Goal: Task Accomplishment & Management: Use online tool/utility

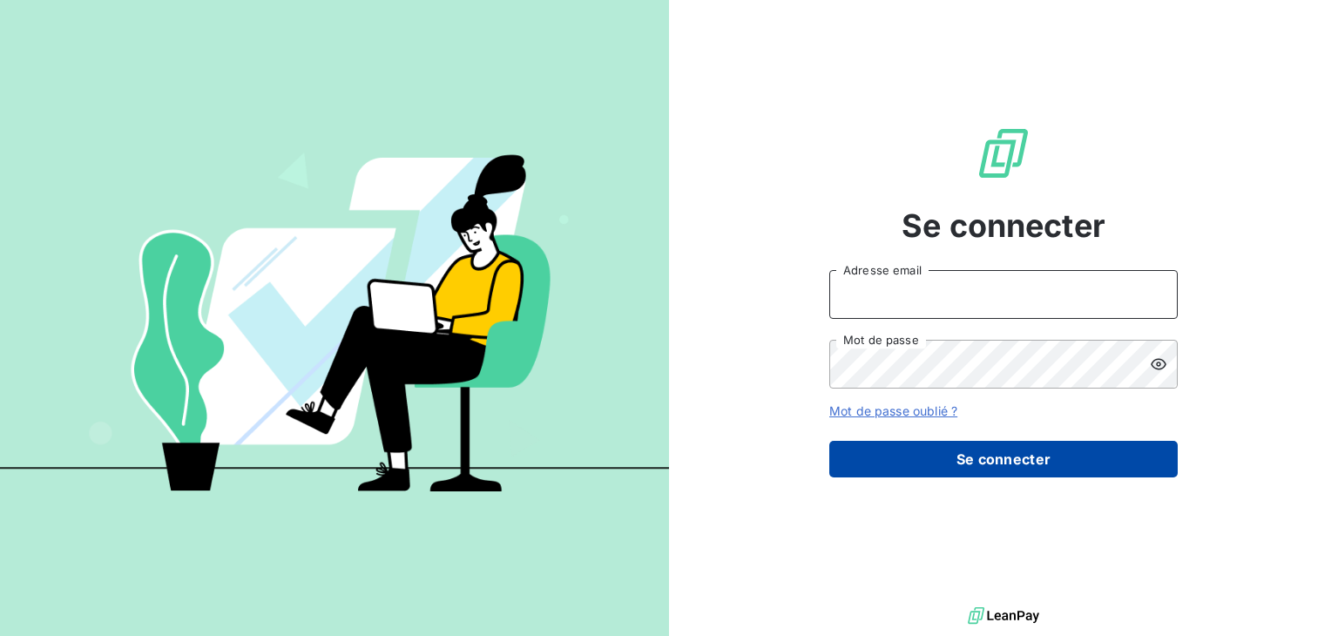
type input "[EMAIL_ADDRESS][DOMAIN_NAME]"
click at [954, 447] on button "Se connecter" at bounding box center [1003, 459] width 348 height 37
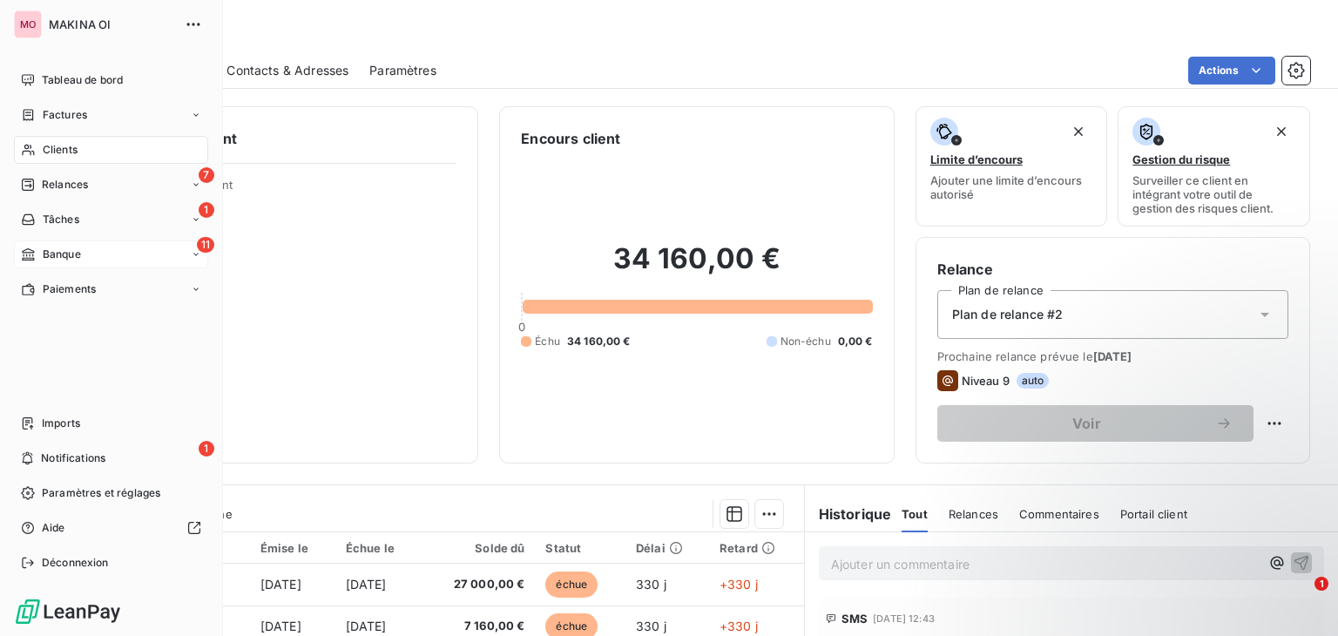
click at [82, 255] on div "11 Banque" at bounding box center [111, 254] width 194 height 28
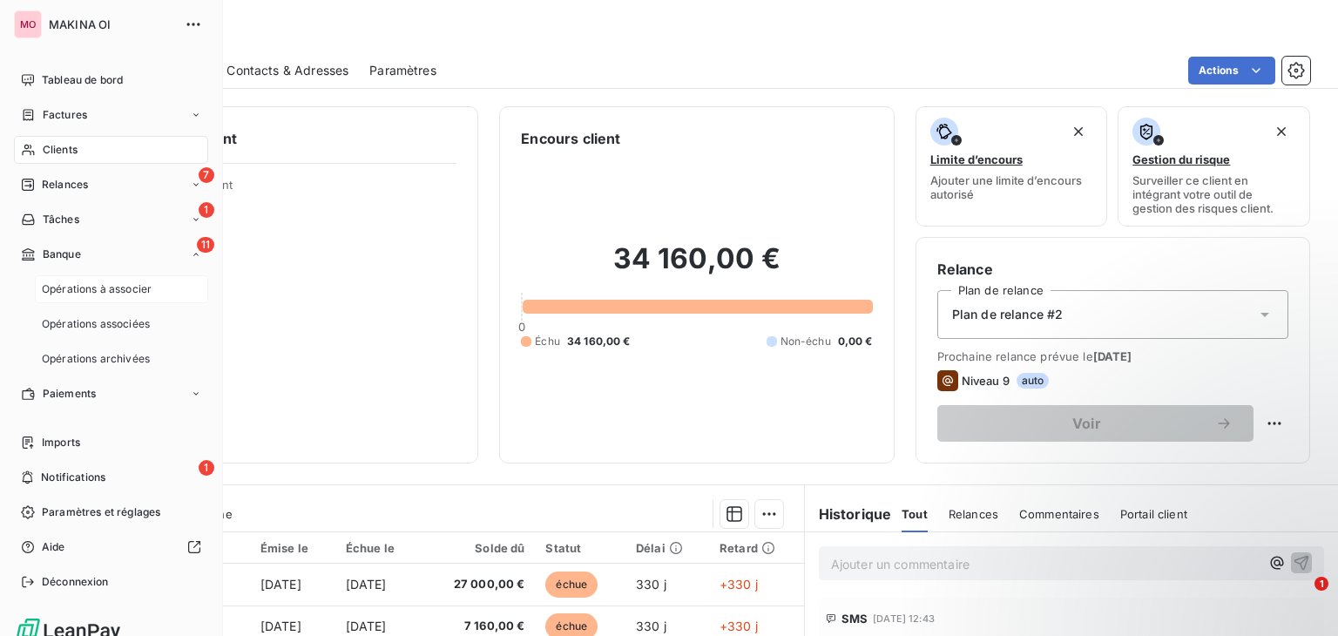
click at [94, 281] on span "Opérations à associer" at bounding box center [97, 289] width 110 height 16
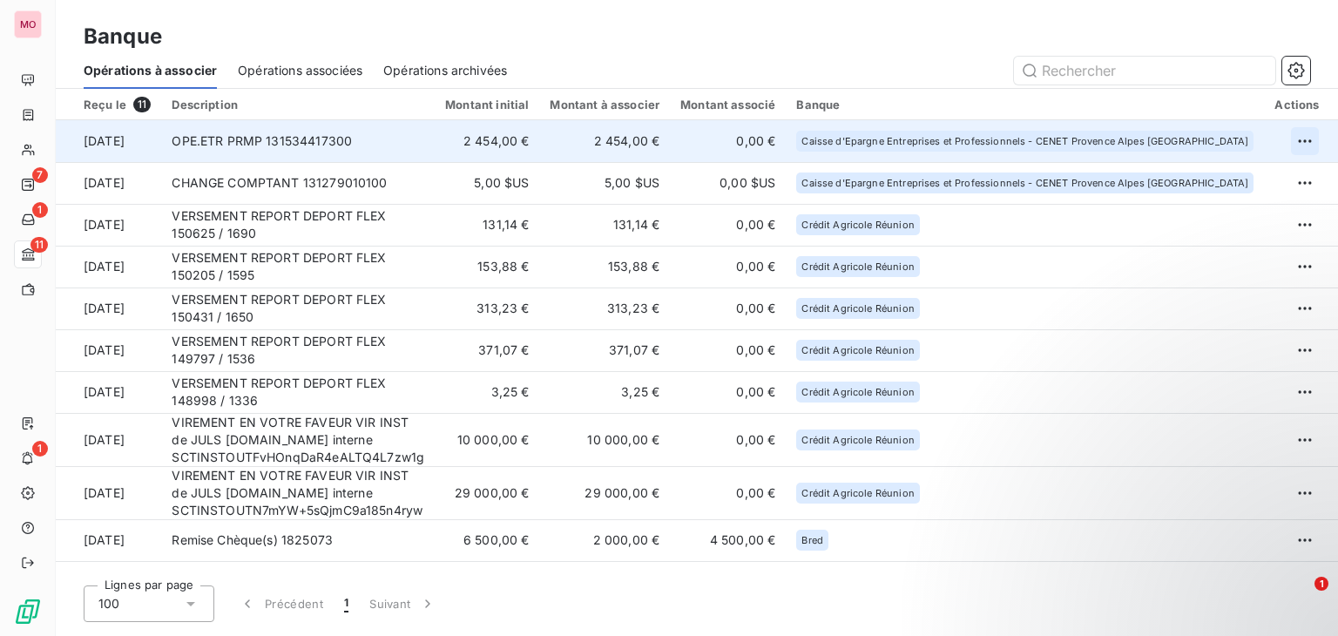
click at [1299, 131] on html "MO 7 1 11 1 Banque Opérations à associer Opérations associées Opérations archiv…" at bounding box center [669, 318] width 1338 height 636
click at [1250, 185] on div "Archiver l’opération" at bounding box center [1228, 179] width 134 height 28
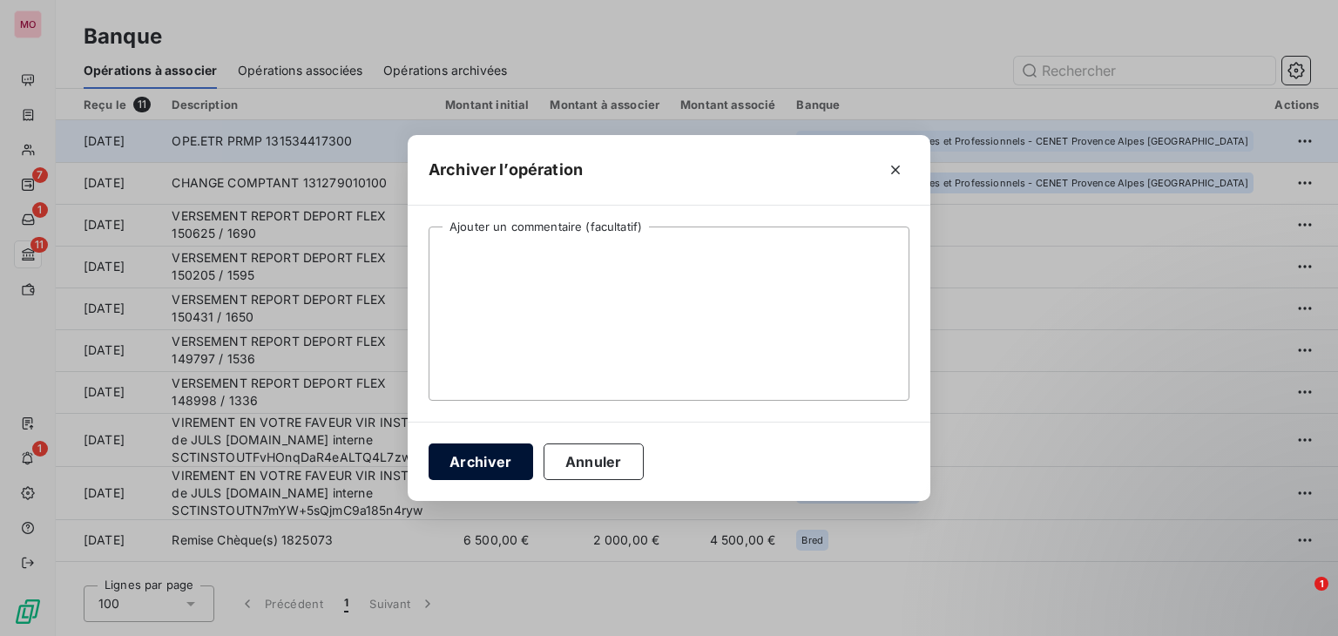
click at [460, 461] on button "Archiver" at bounding box center [480, 461] width 104 height 37
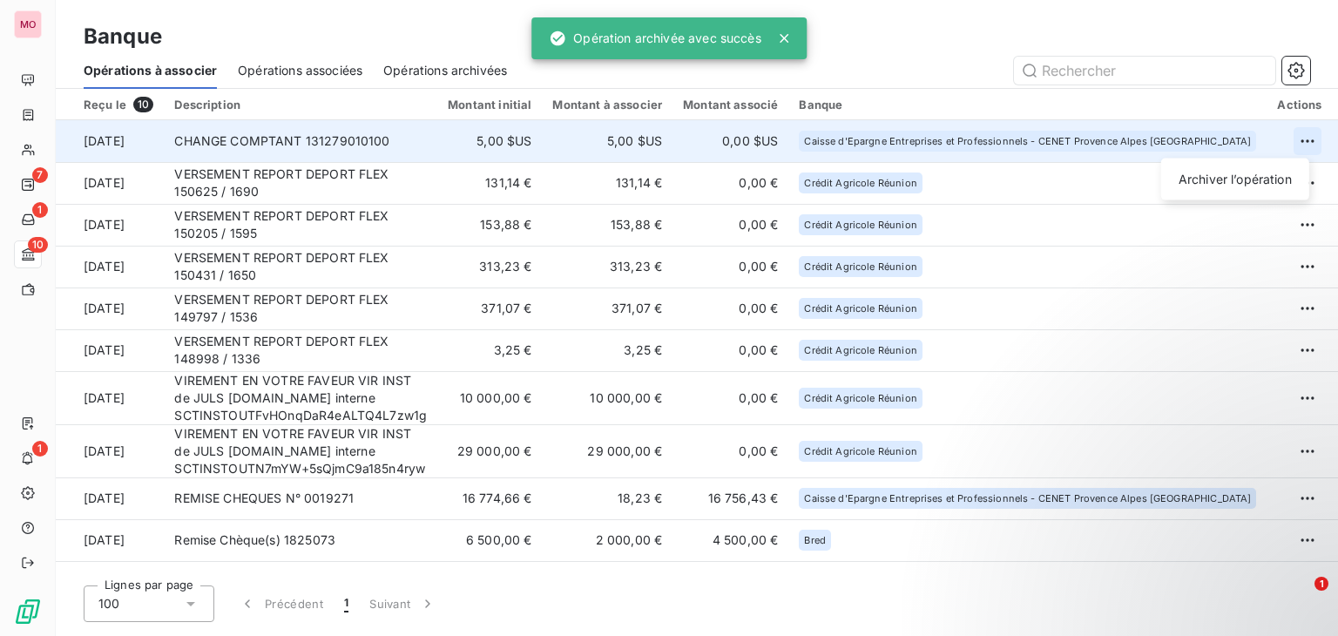
click at [1295, 141] on html "MO 7 1 10 1 Banque Opérations à associer Opérations associées Opérations archiv…" at bounding box center [669, 318] width 1338 height 636
click at [1225, 173] on div "Archiver l’opération" at bounding box center [1235, 179] width 134 height 28
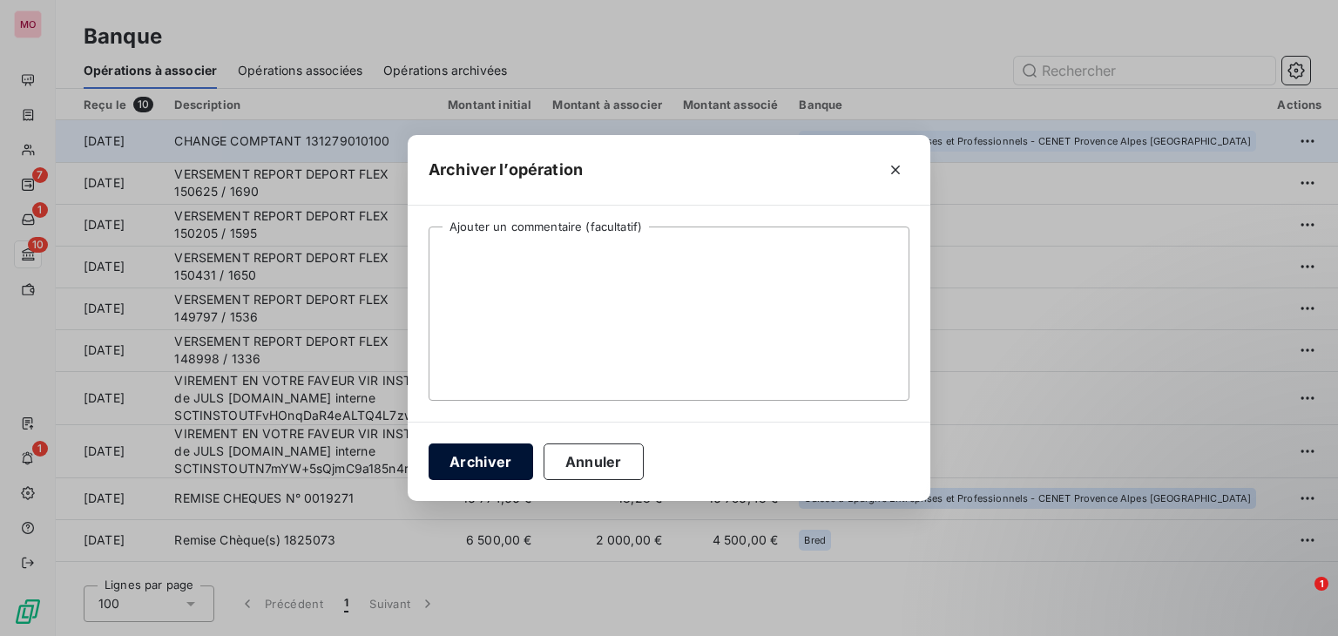
click at [488, 461] on button "Archiver" at bounding box center [480, 461] width 104 height 37
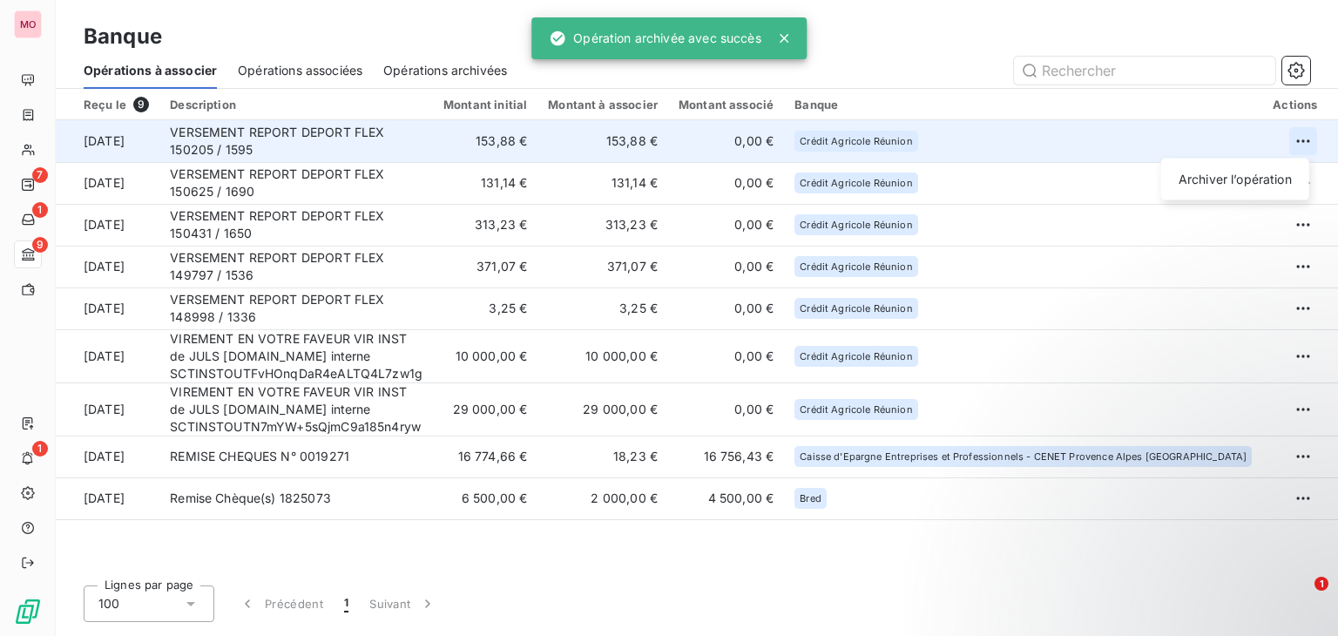
click at [1304, 137] on html "MO 7 1 9 1 Banque Opérations à associer Opérations associées Opérations archivé…" at bounding box center [669, 318] width 1338 height 636
click at [1226, 187] on div "Archiver l’opération" at bounding box center [1235, 179] width 134 height 28
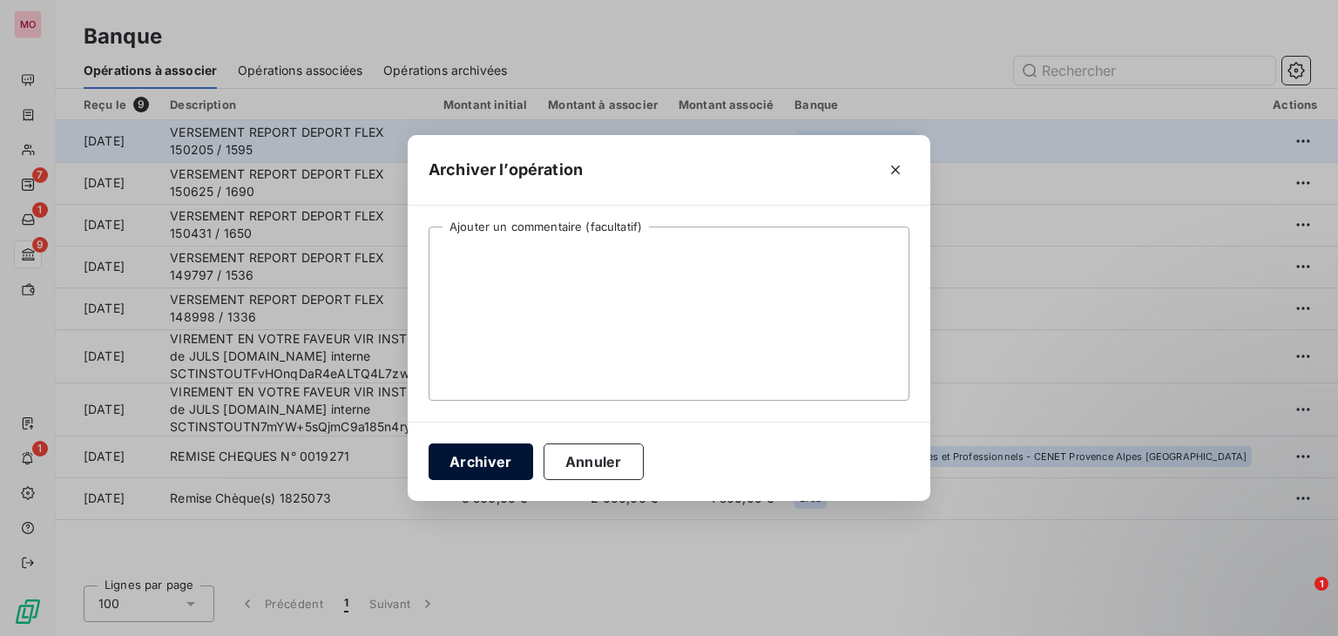
click at [453, 475] on button "Archiver" at bounding box center [480, 461] width 104 height 37
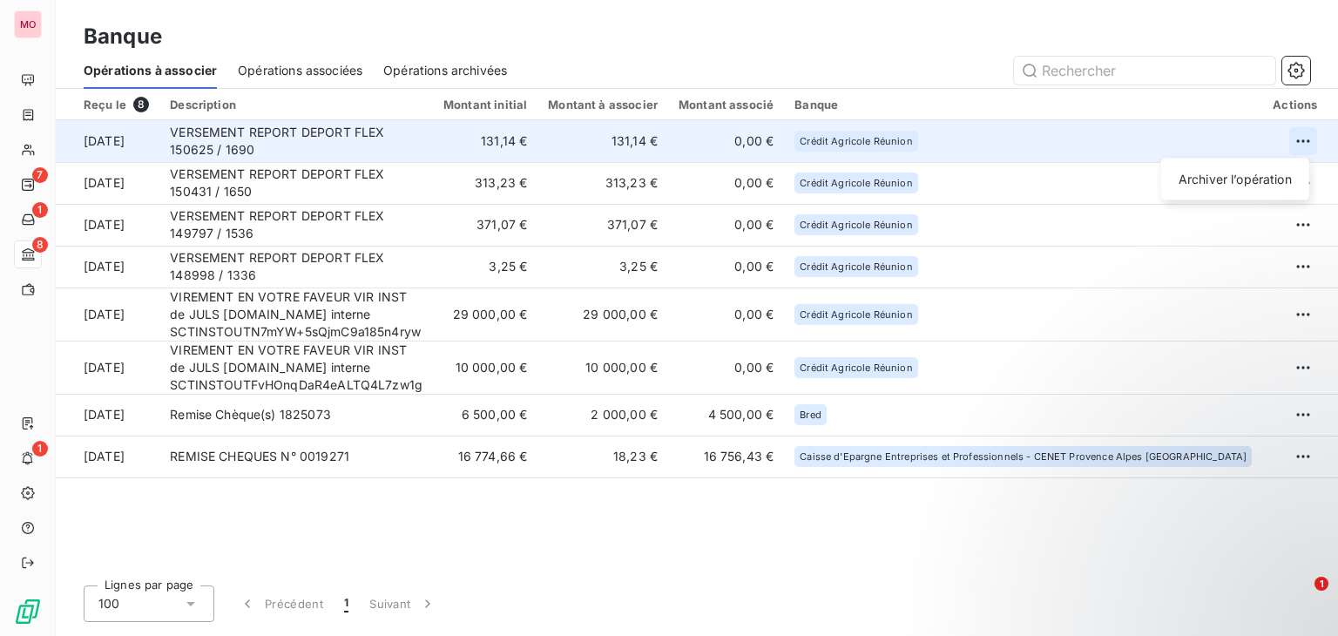
click at [1296, 134] on html "MO 7 1 8 1 Banque Opérations à associer Opérations associées Opérations archivé…" at bounding box center [669, 318] width 1338 height 636
click at [1232, 179] on div "Archiver l’opération" at bounding box center [1235, 179] width 134 height 28
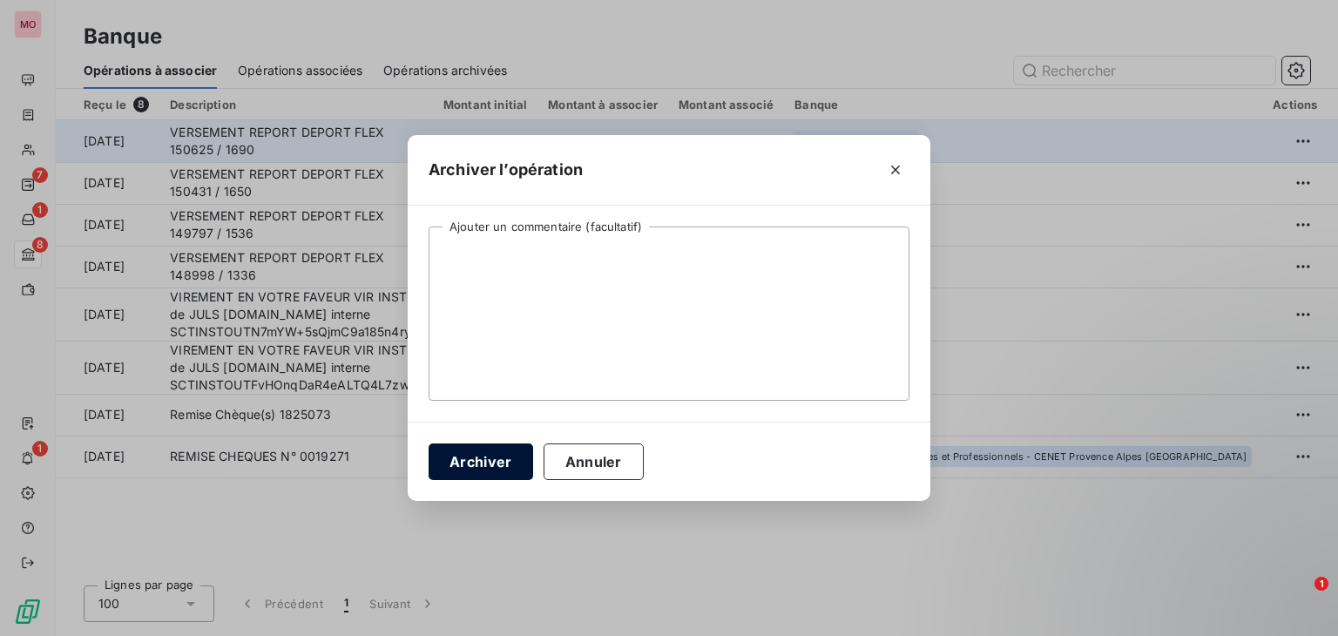
click at [490, 444] on button "Archiver" at bounding box center [480, 461] width 104 height 37
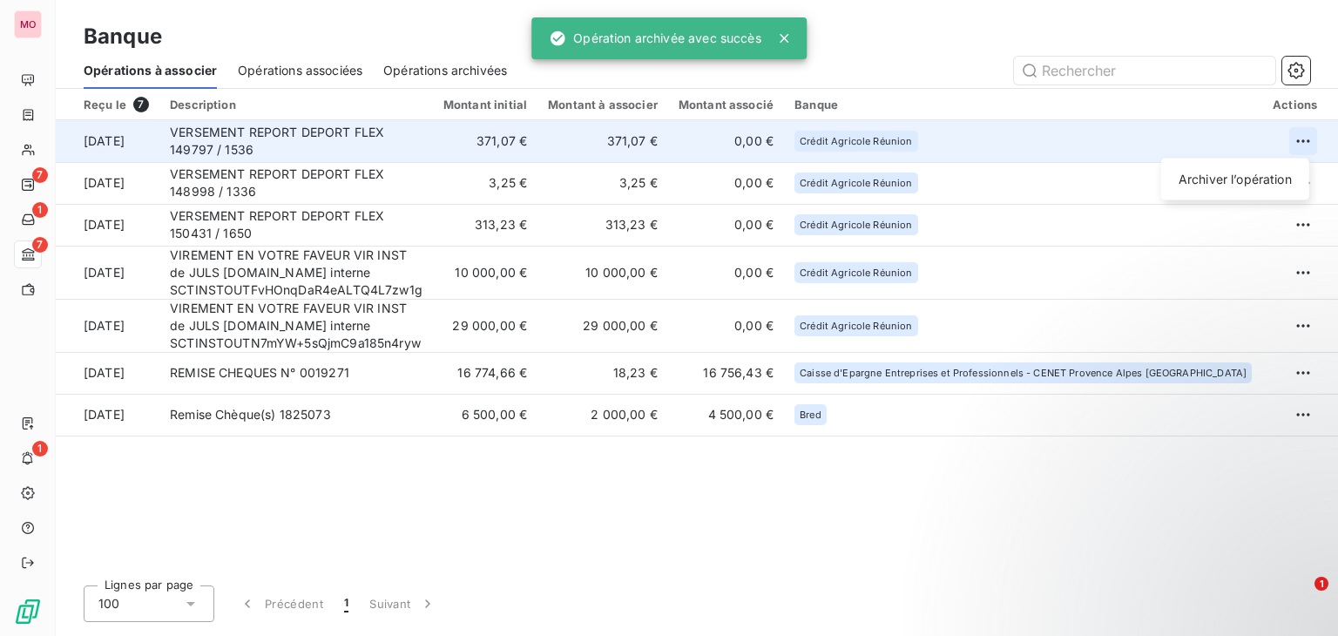
click at [1290, 137] on html "MO 7 1 7 1 Banque Opérations à associer Opérations associées Opérations archivé…" at bounding box center [669, 318] width 1338 height 636
click at [1244, 170] on div "Archiver l’opération" at bounding box center [1235, 179] width 134 height 28
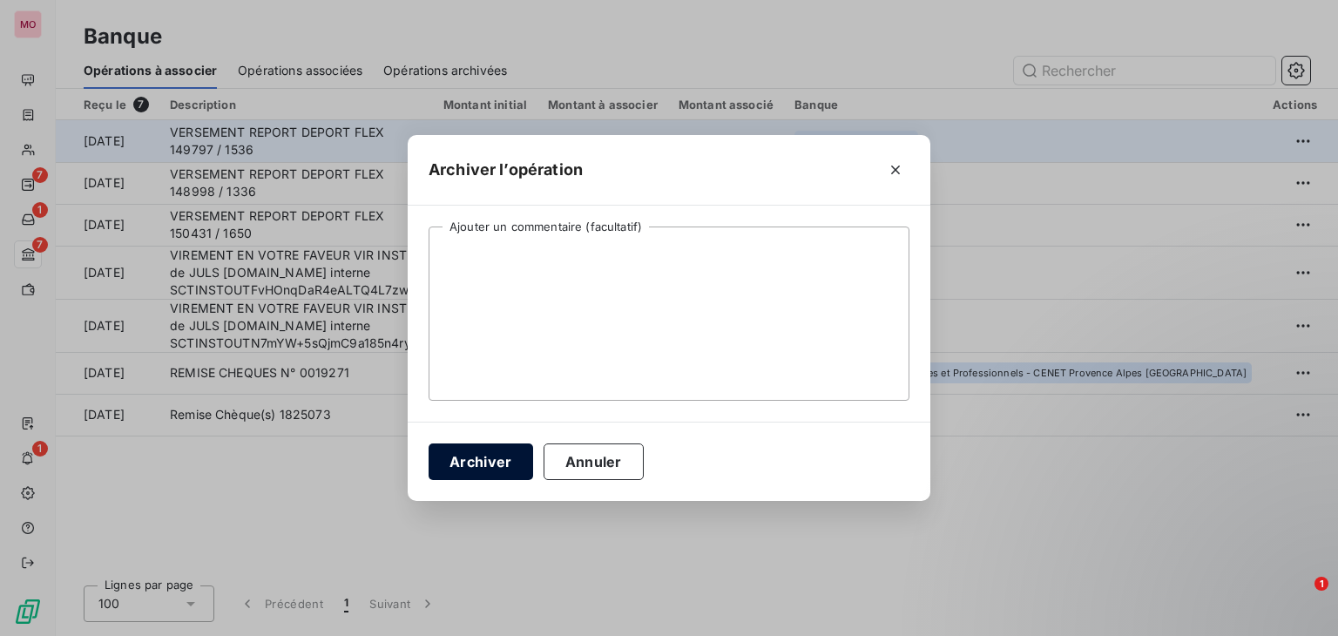
click at [462, 464] on button "Archiver" at bounding box center [480, 461] width 104 height 37
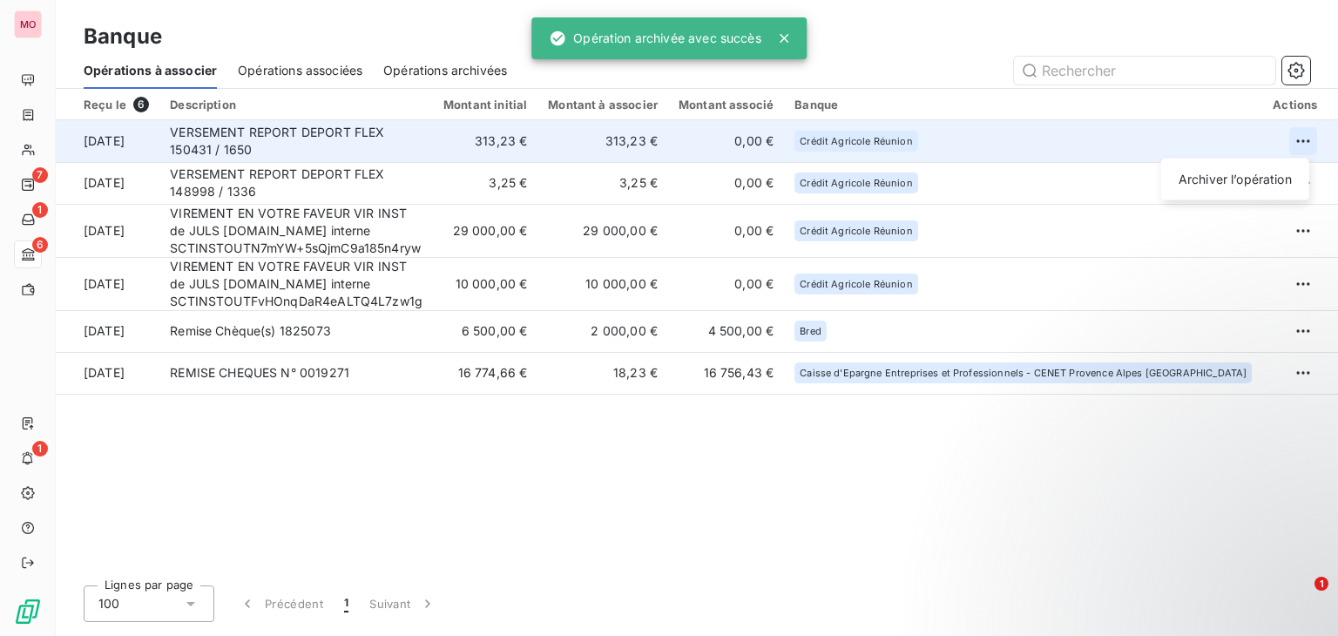
click at [1300, 134] on html "MO 7 1 6 1 Banque Opérations à associer Opérations associées Opérations archivé…" at bounding box center [669, 318] width 1338 height 636
click at [1195, 179] on div "Archiver l’opération" at bounding box center [1235, 179] width 134 height 28
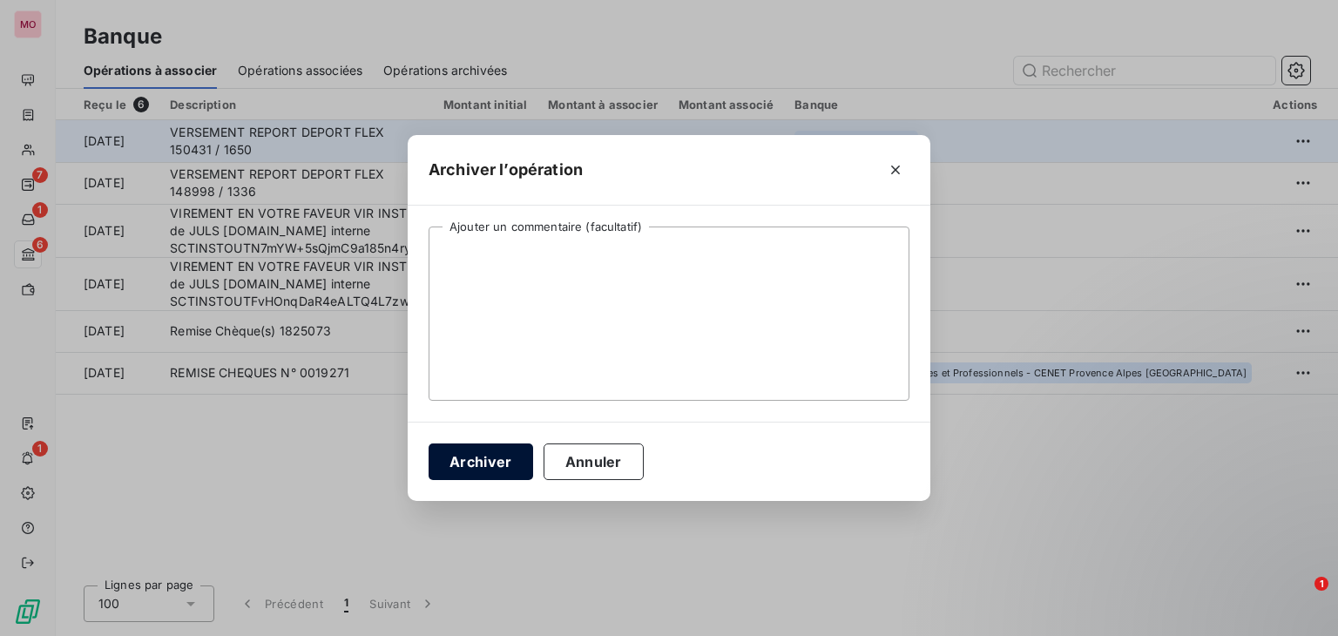
click at [486, 461] on button "Archiver" at bounding box center [480, 461] width 104 height 37
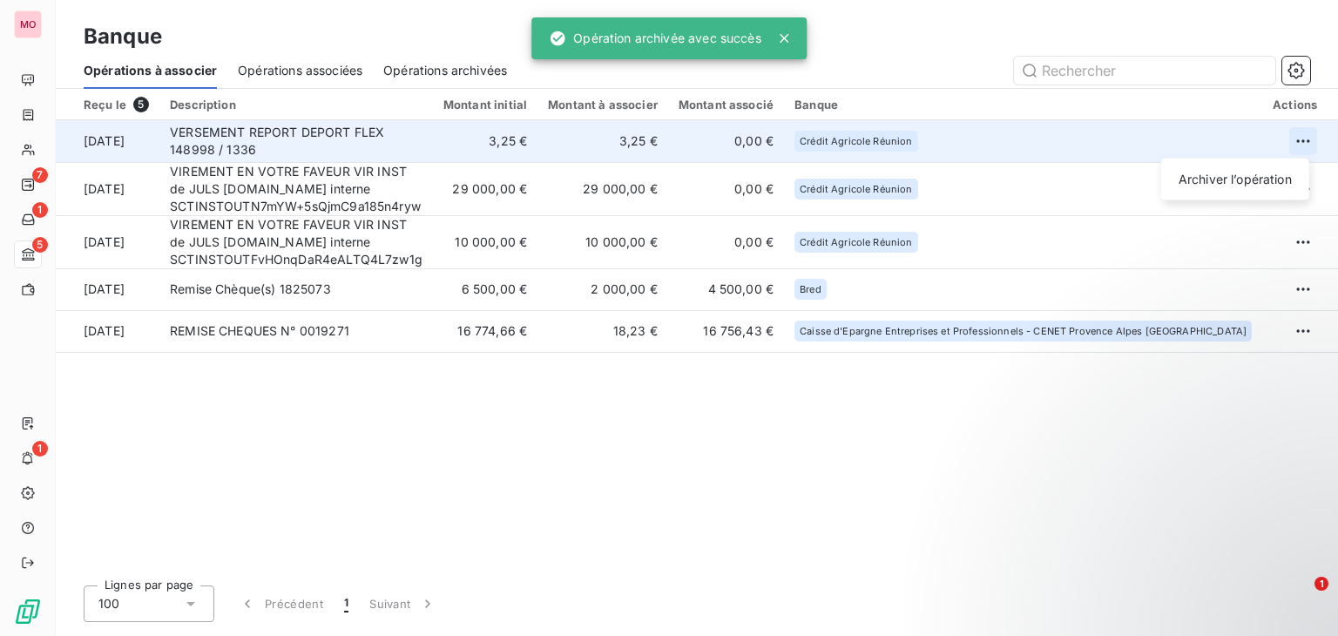
click at [1286, 129] on html "MO 7 1 5 1 Banque Opérations à associer Opérations associées Opérations archivé…" at bounding box center [669, 318] width 1338 height 636
click at [1233, 178] on div "Archiver l’opération" at bounding box center [1235, 179] width 134 height 28
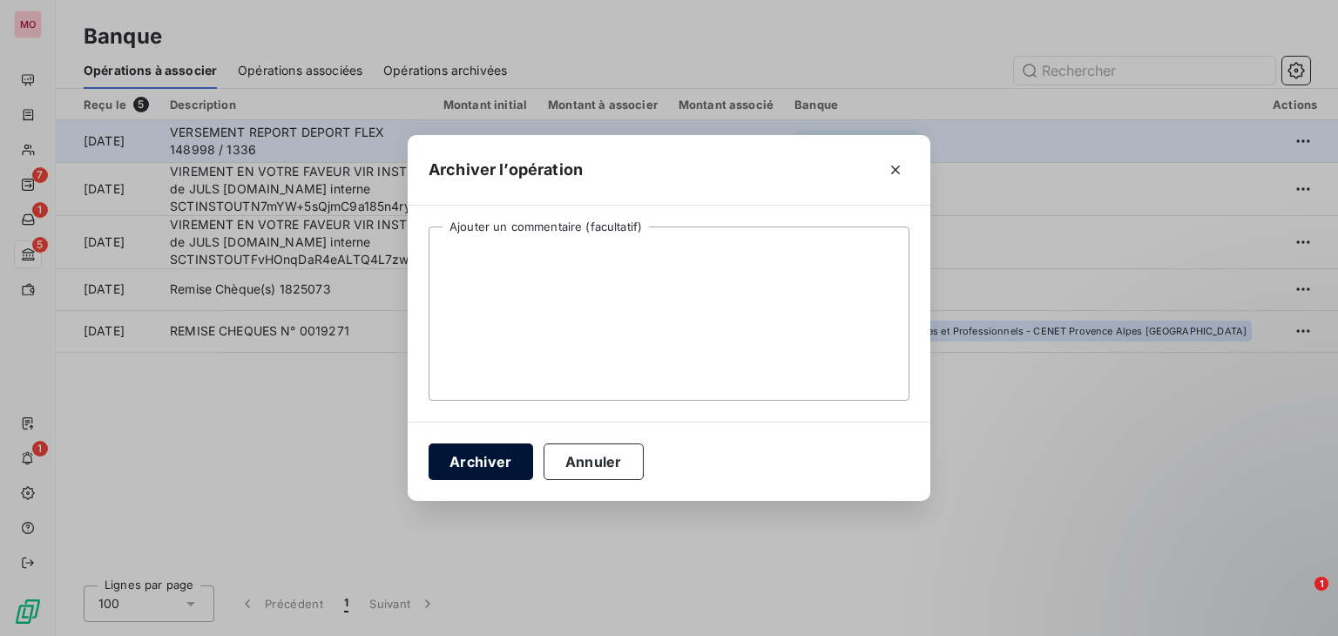
click at [469, 468] on button "Archiver" at bounding box center [480, 461] width 104 height 37
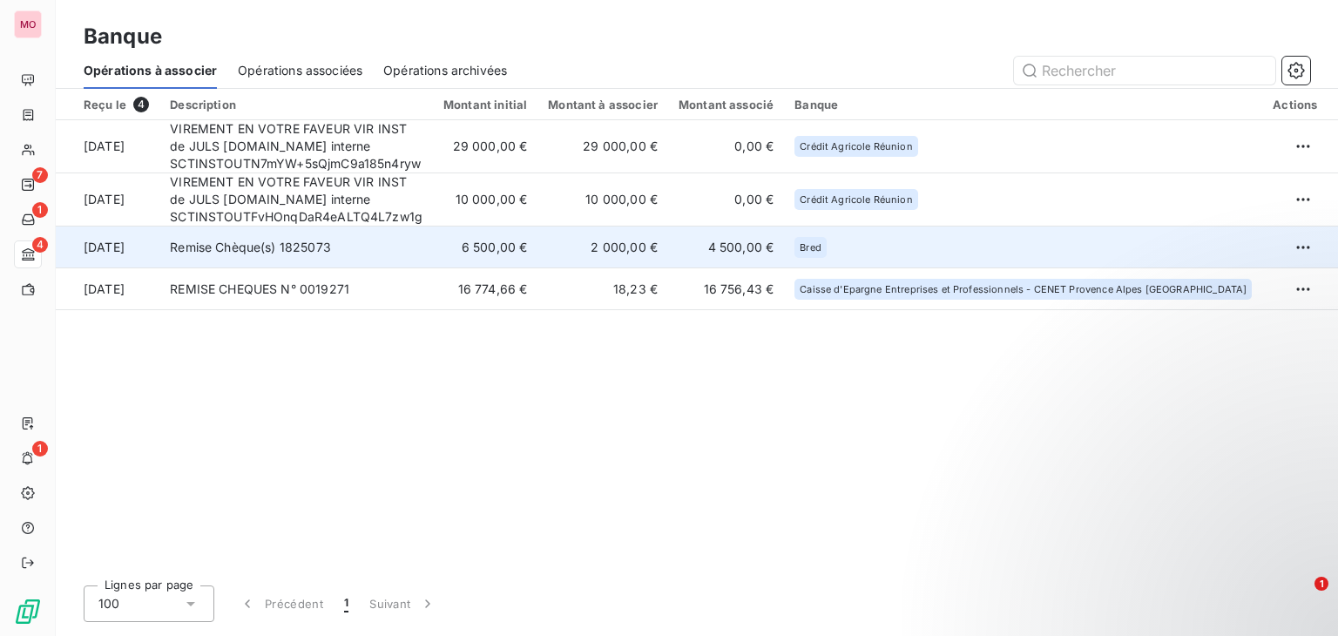
click at [433, 250] on td "Remise Chèque(s) 1825073" at bounding box center [295, 247] width 273 height 42
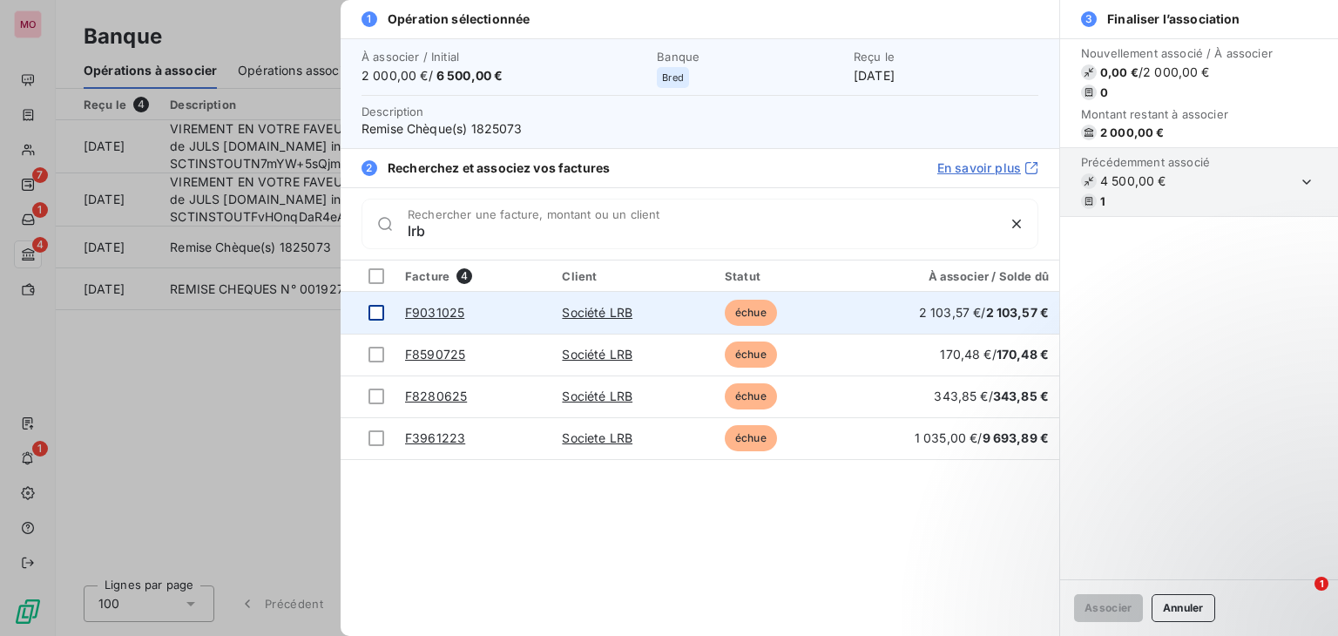
type input "lrb"
click at [376, 311] on div at bounding box center [376, 313] width 16 height 16
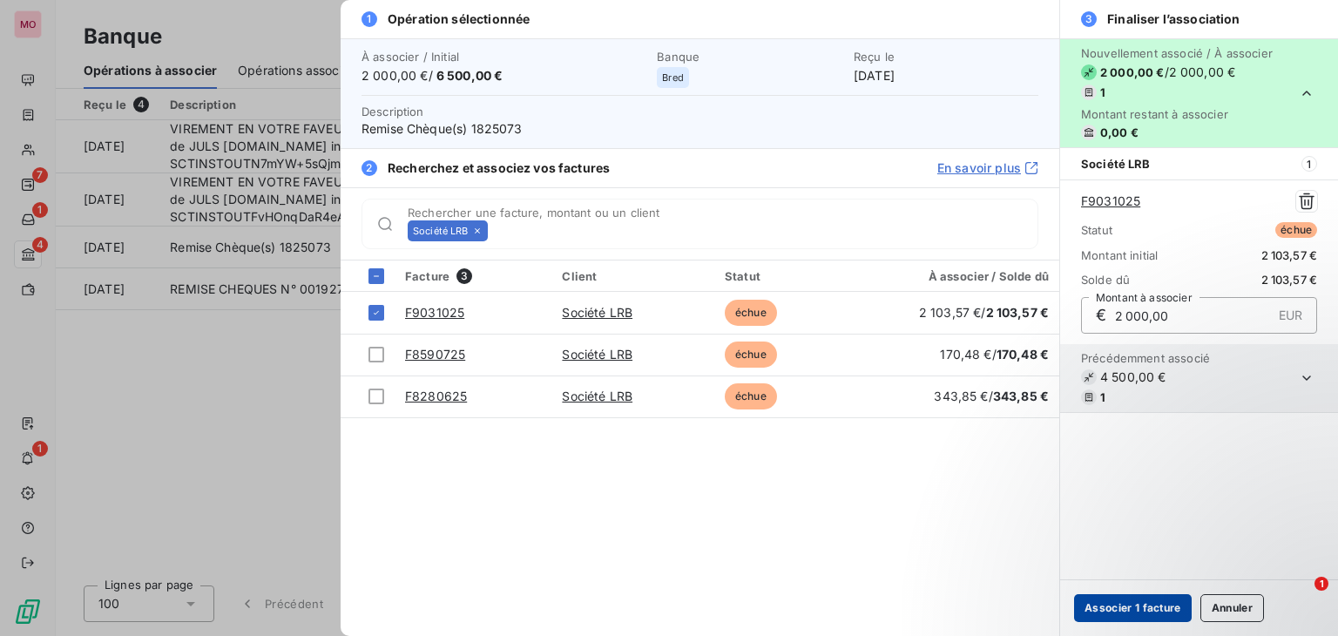
click at [1108, 615] on button "Associer 1 facture" at bounding box center [1133, 608] width 118 height 28
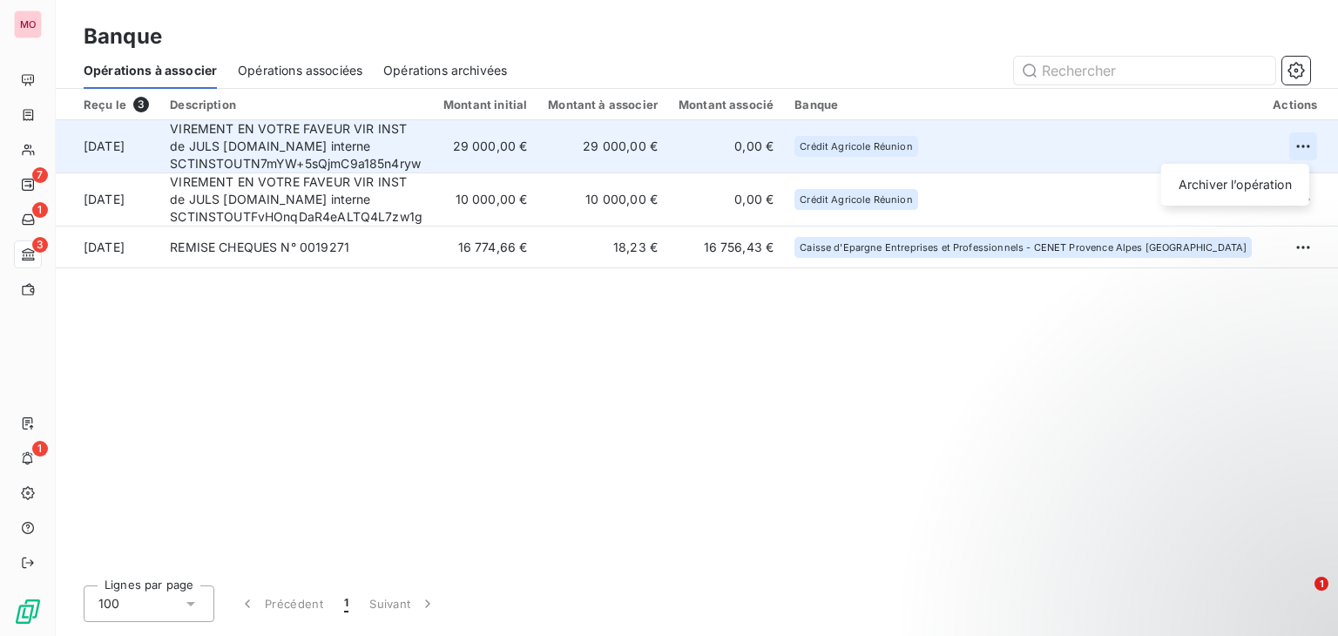
click at [1296, 150] on html "MO 7 1 3 1 Banque Opérations à associer Opérations associées Opérations archivé…" at bounding box center [669, 318] width 1338 height 636
click at [1257, 172] on div "Archiver l’opération" at bounding box center [1235, 185] width 134 height 28
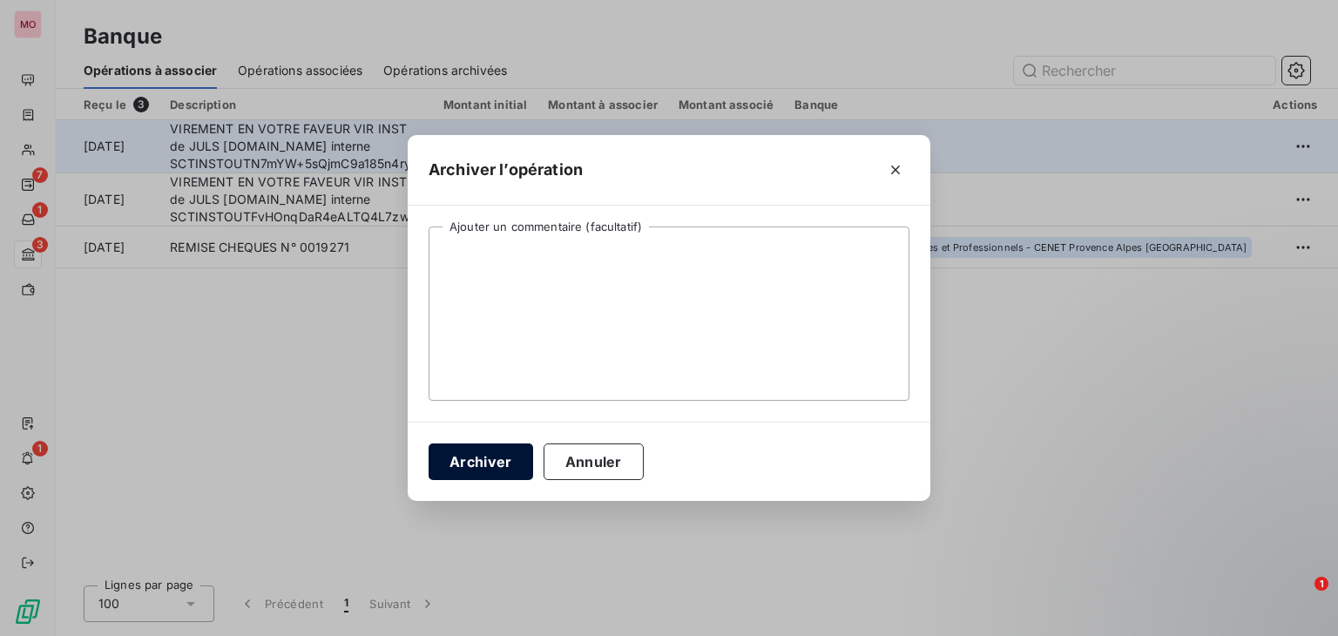
click at [495, 453] on button "Archiver" at bounding box center [480, 461] width 104 height 37
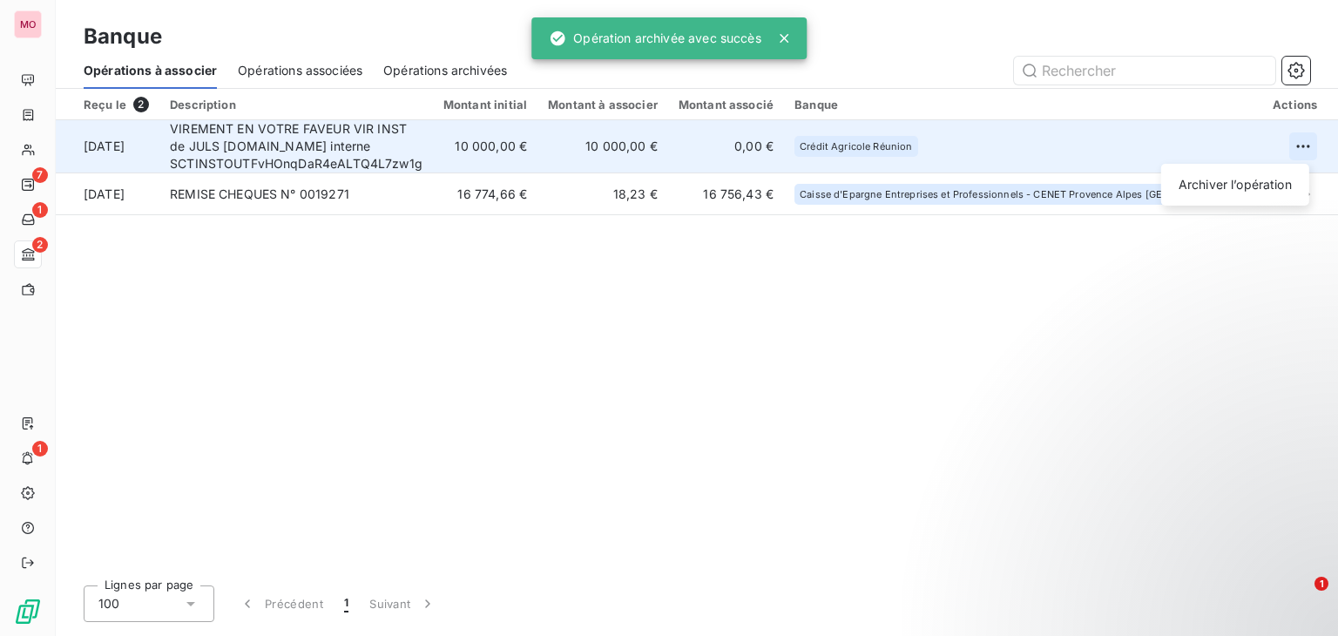
click at [1296, 141] on html "MO 7 1 2 1 Banque Opérations à associer Opérations associées Opérations archivé…" at bounding box center [669, 318] width 1338 height 636
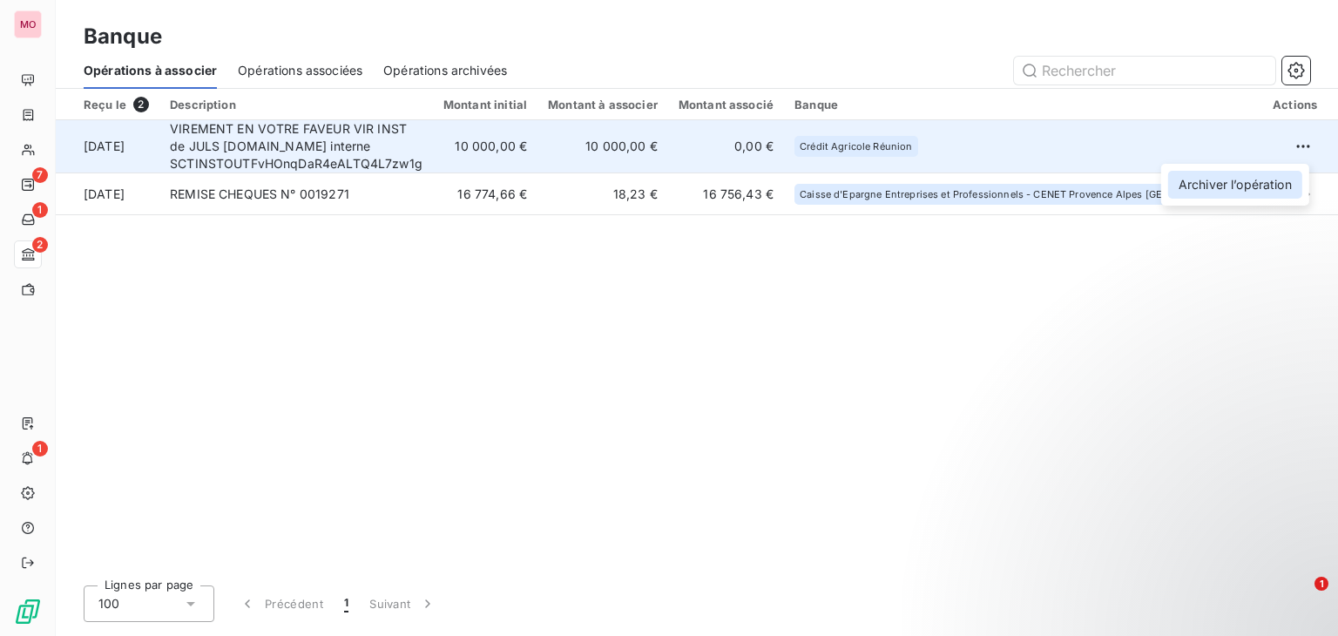
click at [1212, 196] on div "Archiver l’opération" at bounding box center [1235, 185] width 134 height 28
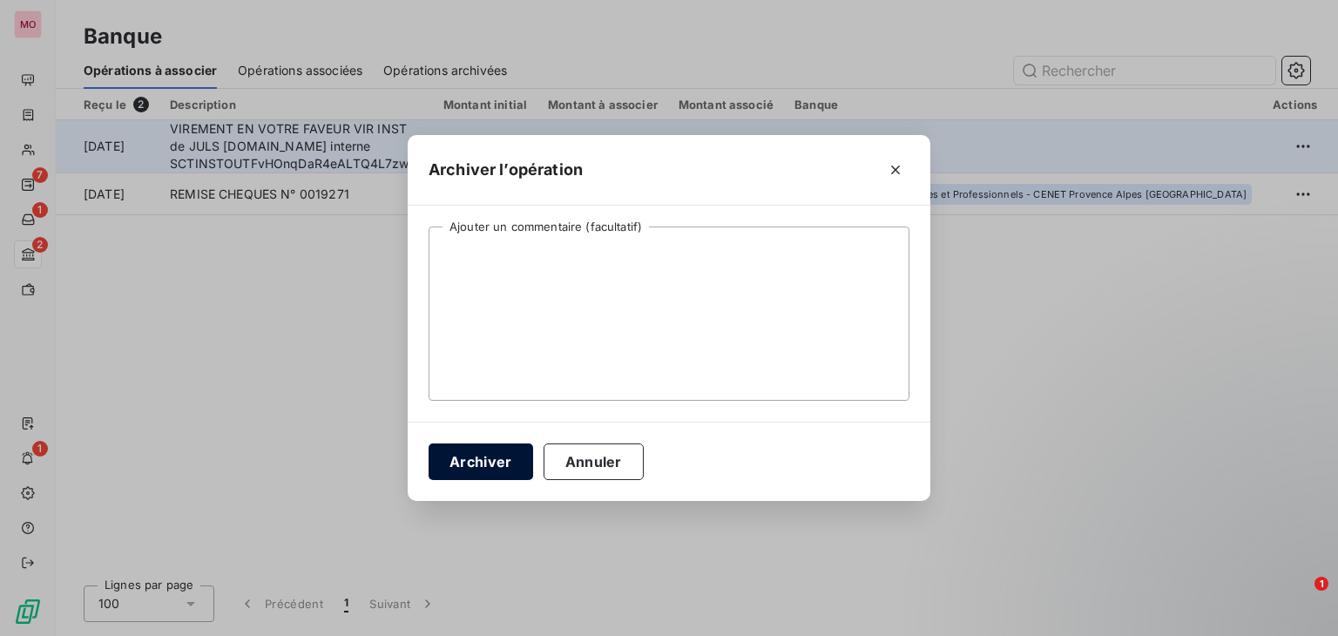
click at [486, 471] on button "Archiver" at bounding box center [480, 461] width 104 height 37
